Goal: Task Accomplishment & Management: Use online tool/utility

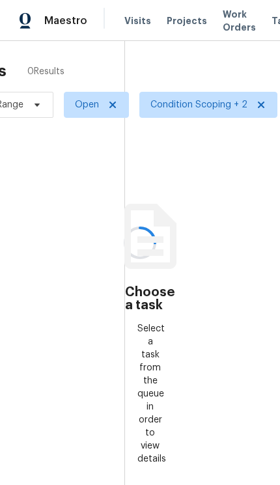
scroll to position [6, 89]
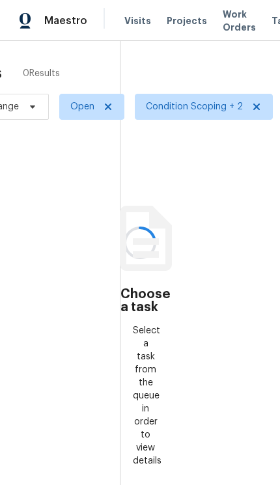
click at [184, 119] on div at bounding box center [140, 242] width 280 height 485
click at [187, 106] on div at bounding box center [140, 242] width 280 height 485
click at [151, 215] on icon at bounding box center [146, 238] width 52 height 65
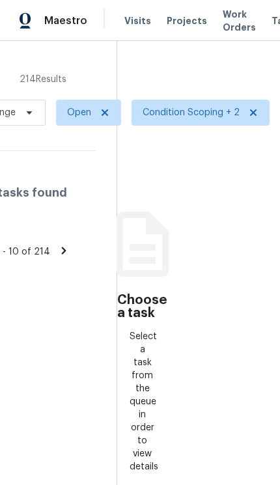
scroll to position [0, 92]
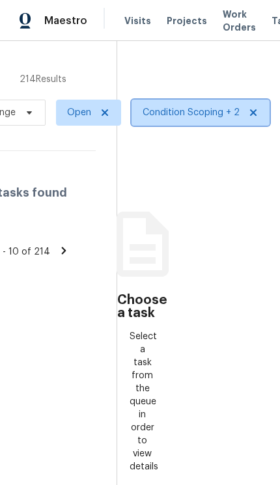
click at [173, 109] on span "Condition Scoping + 2" at bounding box center [191, 112] width 97 height 13
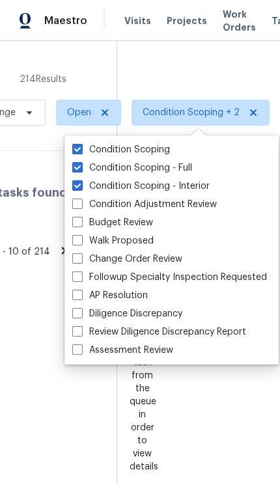
click at [169, 154] on label "Condition Scoping" at bounding box center [121, 149] width 98 height 13
click at [81, 152] on input "Condition Scoping" at bounding box center [76, 147] width 8 height 8
checkbox input "false"
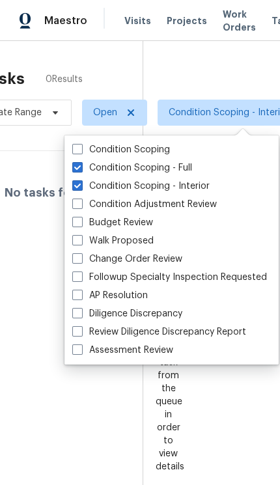
scroll to position [0, 67]
click at [205, 75] on div "Tasks 0 Results Date Range Open Condition Scoping - Interior + 1 Assignee ​ Cre…" at bounding box center [73, 283] width 280 height 485
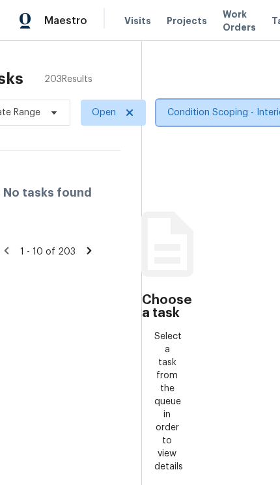
click at [203, 104] on span "Condition Scoping - Interior + 1" at bounding box center [244, 113] width 176 height 26
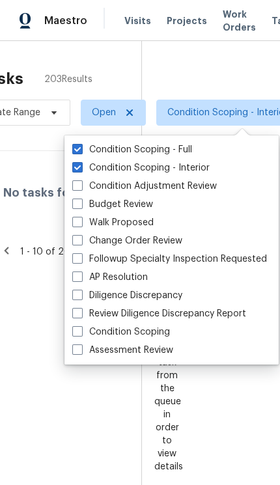
click at [143, 326] on label "Condition Scoping" at bounding box center [121, 332] width 98 height 13
click at [81, 326] on input "Condition Scoping" at bounding box center [76, 330] width 8 height 8
checkbox input "true"
click at [143, 165] on label "Condition Scoping - Interior" at bounding box center [140, 168] width 137 height 13
click at [81, 165] on input "Condition Scoping - Interior" at bounding box center [76, 166] width 8 height 8
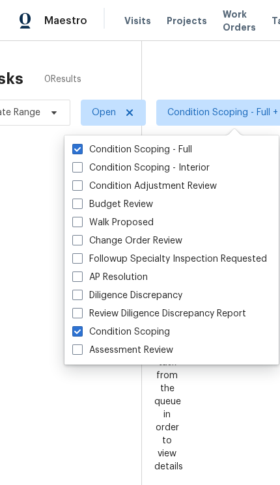
click at [143, 165] on label "Condition Scoping - Interior" at bounding box center [140, 168] width 137 height 13
click at [81, 165] on input "Condition Scoping - Interior" at bounding box center [76, 166] width 8 height 8
checkbox input "true"
click at [143, 143] on label "Condition Scoping - Full" at bounding box center [132, 149] width 120 height 13
click at [81, 143] on input "Condition Scoping - Full" at bounding box center [76, 147] width 8 height 8
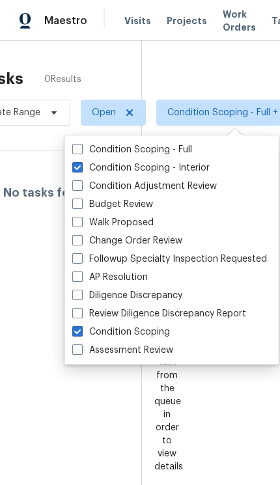
checkbox input "false"
click at [128, 171] on label "Condition Scoping - Interior" at bounding box center [140, 168] width 137 height 13
click at [81, 170] on input "Condition Scoping - Interior" at bounding box center [76, 166] width 8 height 8
checkbox input "false"
click at [162, 68] on section "Choose a task Select a task from the queue in order to view details" at bounding box center [166, 283] width 51 height 485
